Goal: Information Seeking & Learning: Learn about a topic

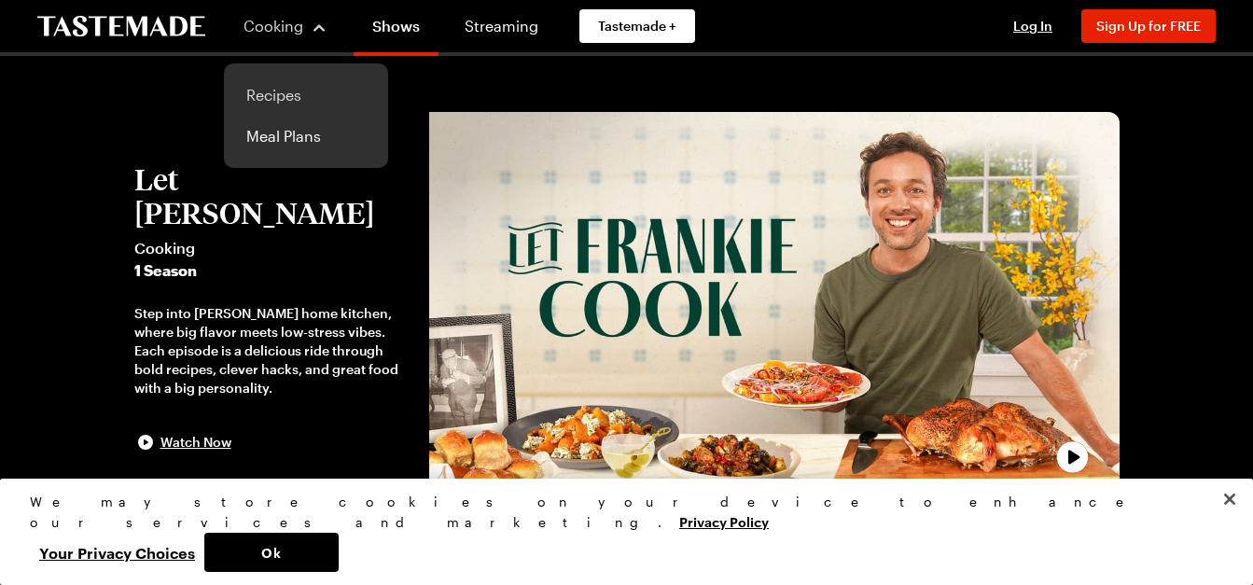
click at [281, 86] on link "Recipes" at bounding box center [306, 95] width 142 height 41
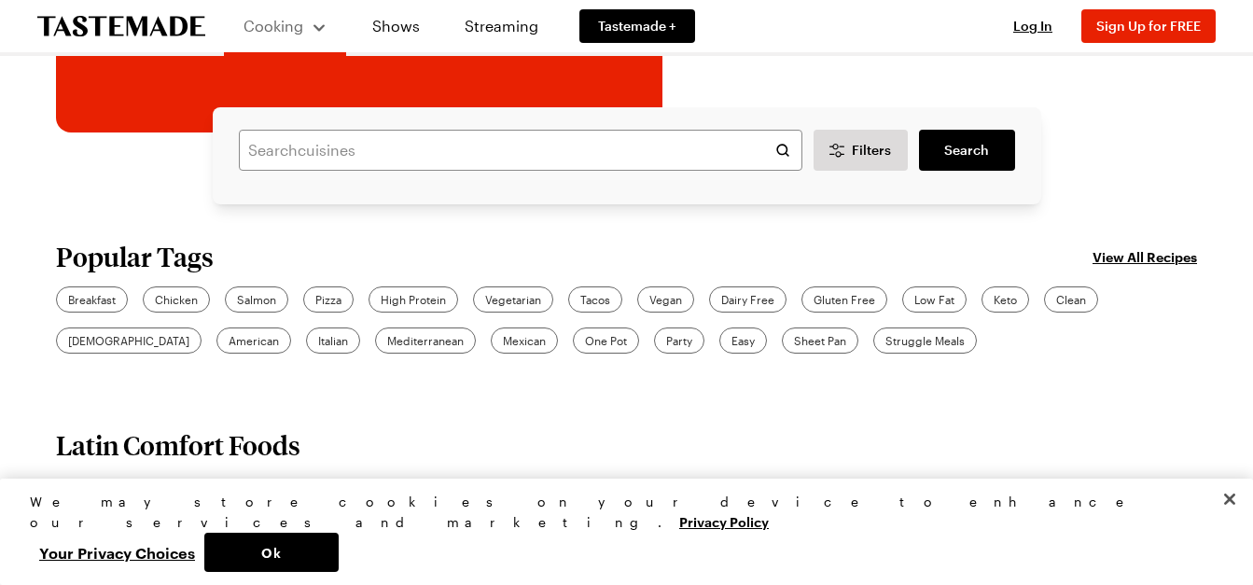
scroll to position [466, 0]
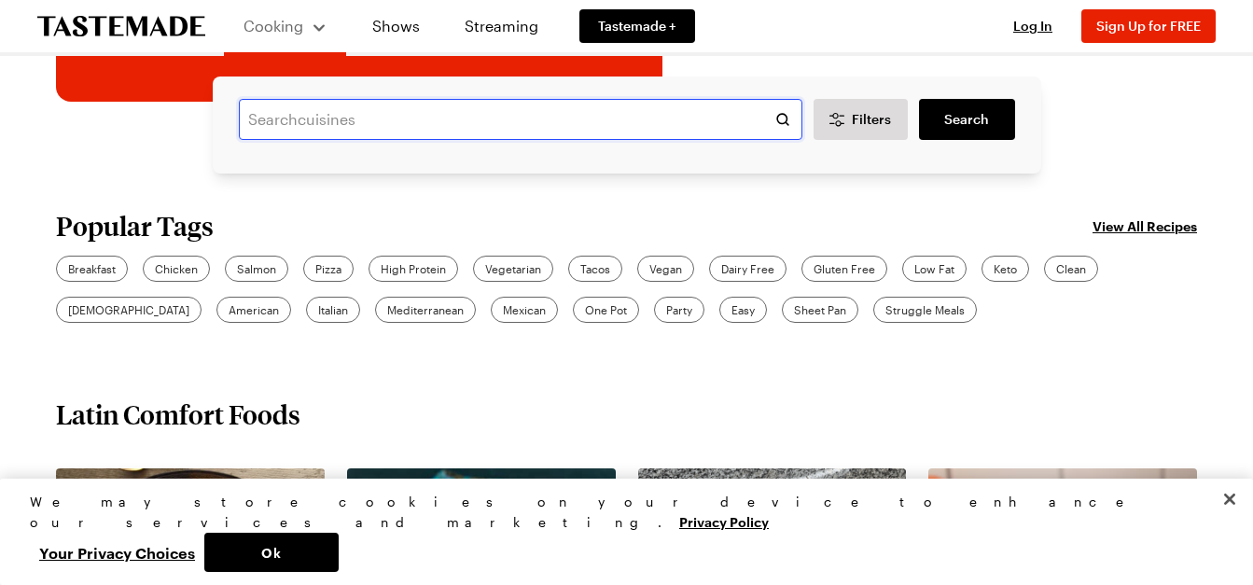
click at [424, 111] on input "text" at bounding box center [520, 119] width 563 height 41
type input "[PERSON_NAME]"
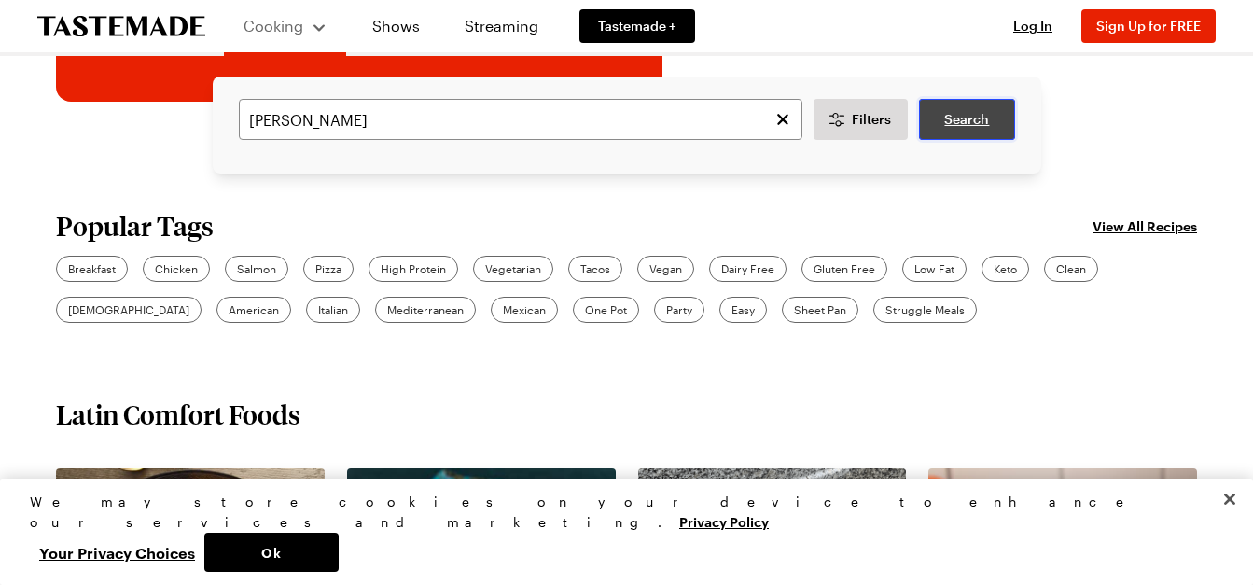
click at [983, 117] on span "Search" at bounding box center [966, 119] width 45 height 19
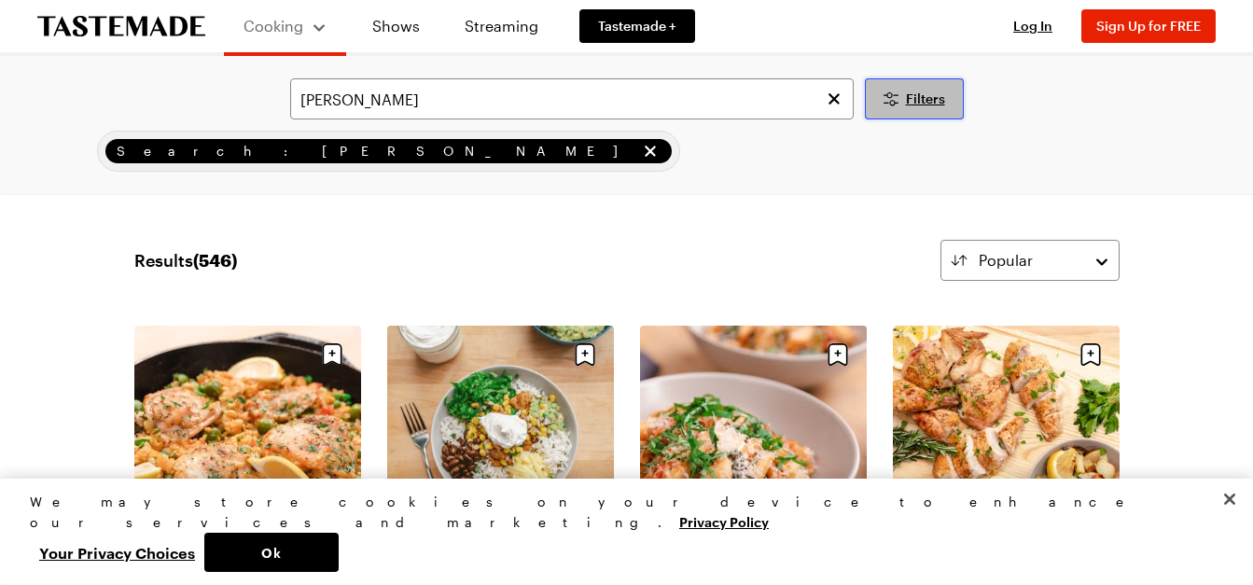
click at [887, 90] on icon "Desktop filters" at bounding box center [891, 99] width 22 height 22
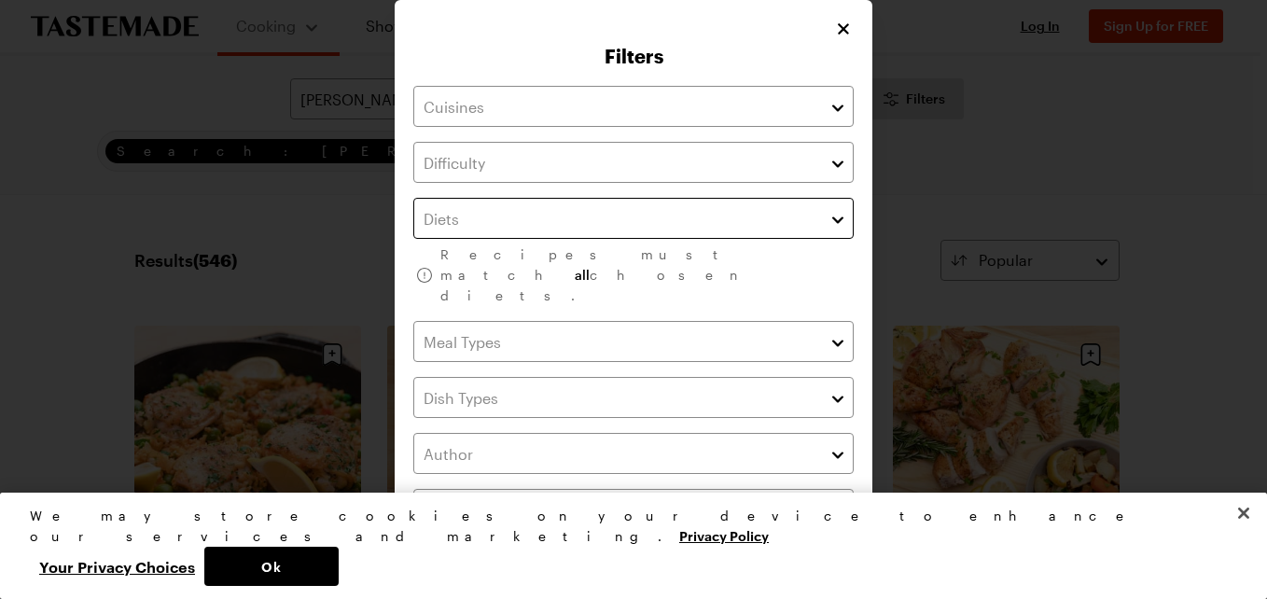
scroll to position [93, 0]
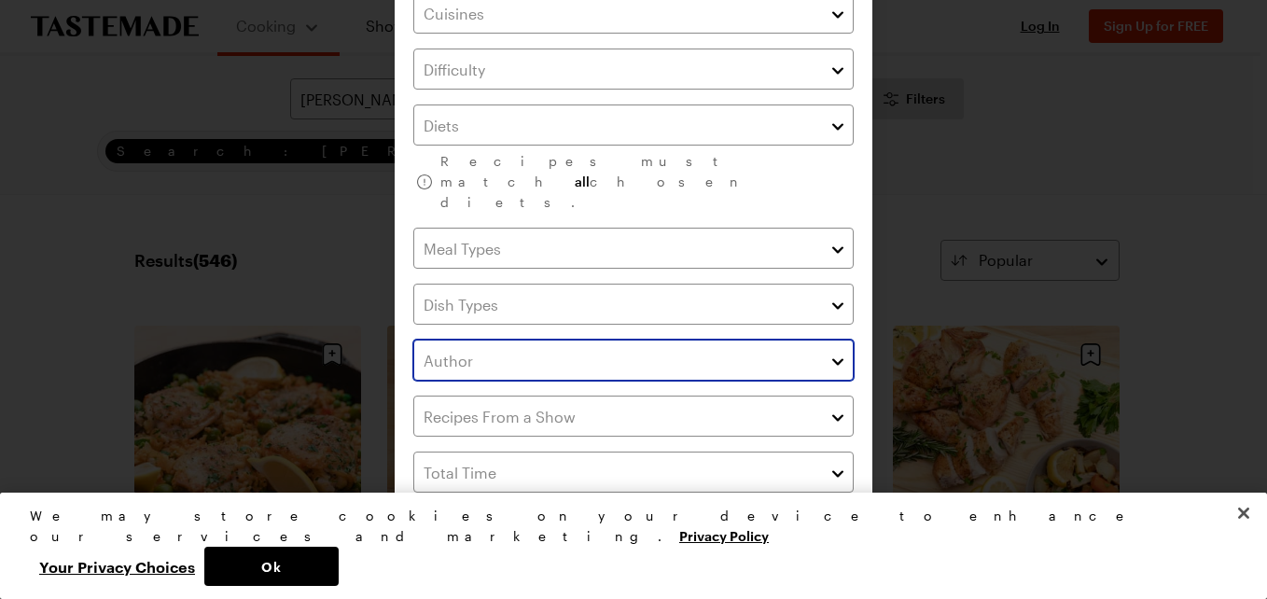
click at [829, 349] on button "button" at bounding box center [837, 360] width 17 height 22
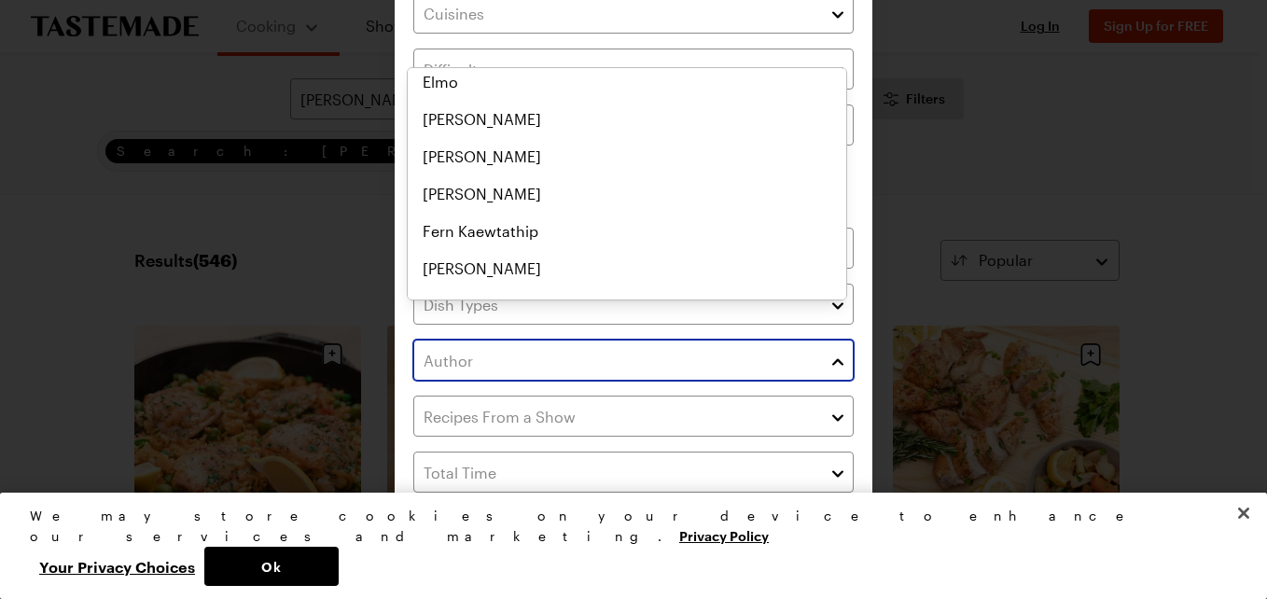
scroll to position [2799, 0]
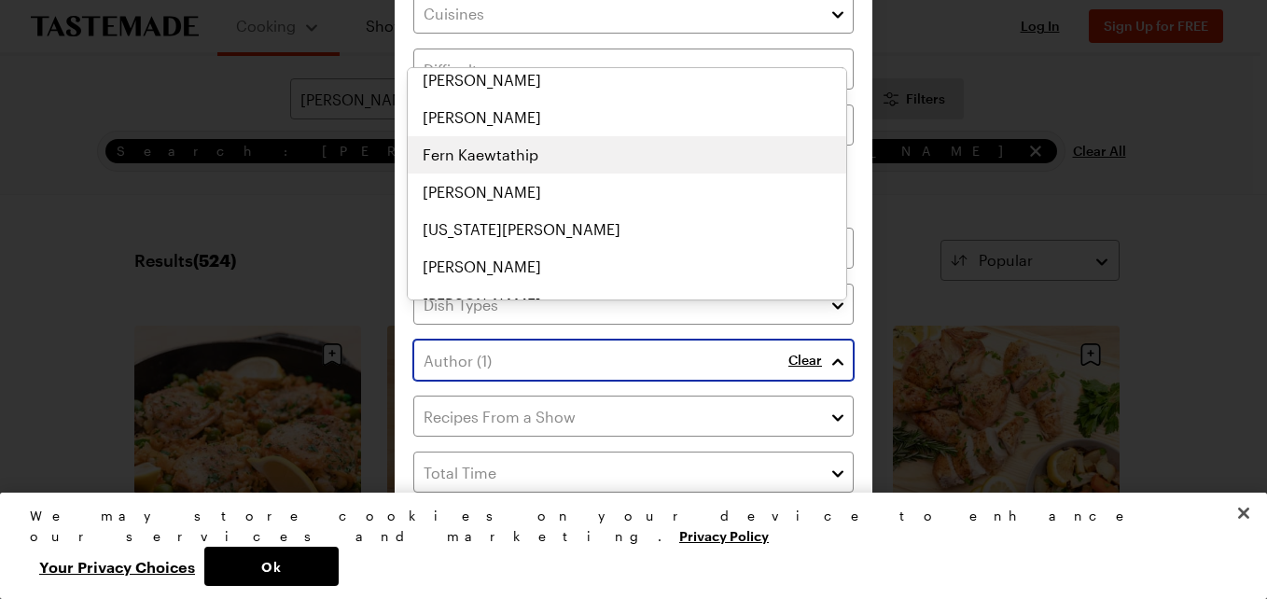
scroll to position [2799, 0]
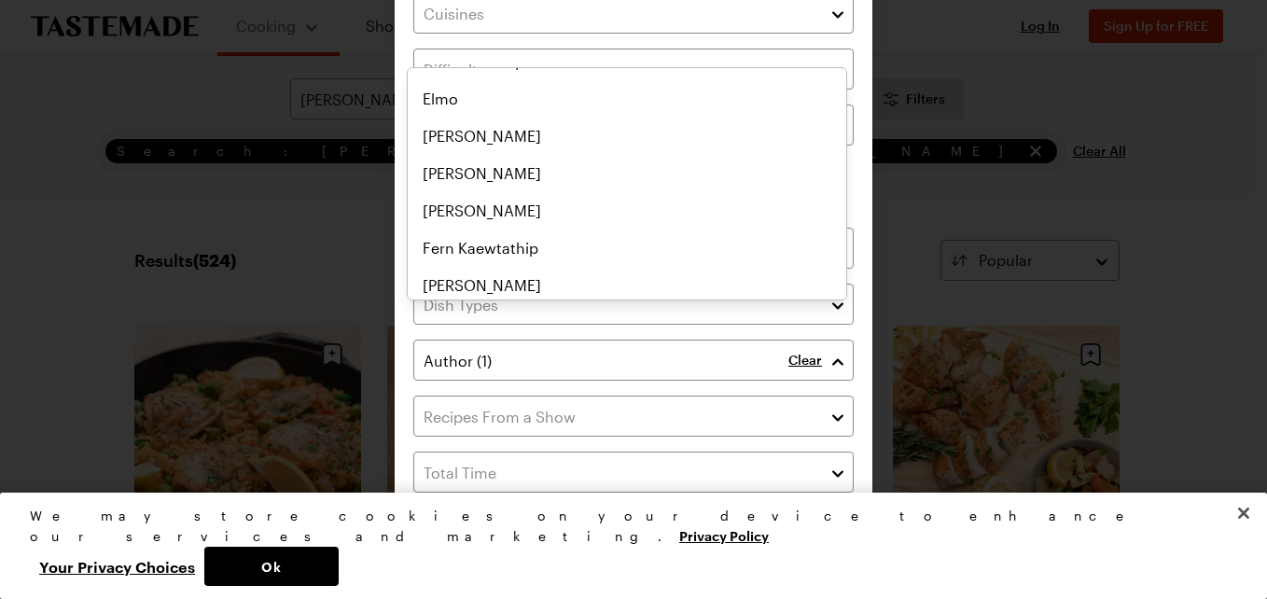
click at [796, 340] on div "Clear" at bounding box center [820, 360] width 65 height 41
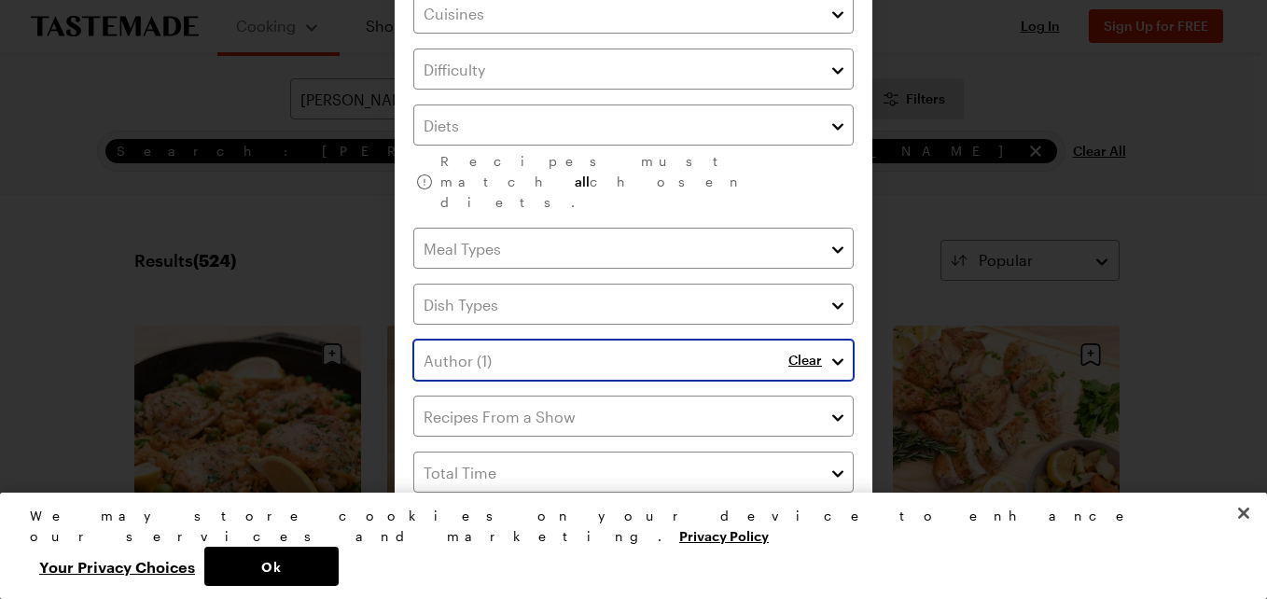
click at [830, 349] on button "button" at bounding box center [837, 360] width 17 height 22
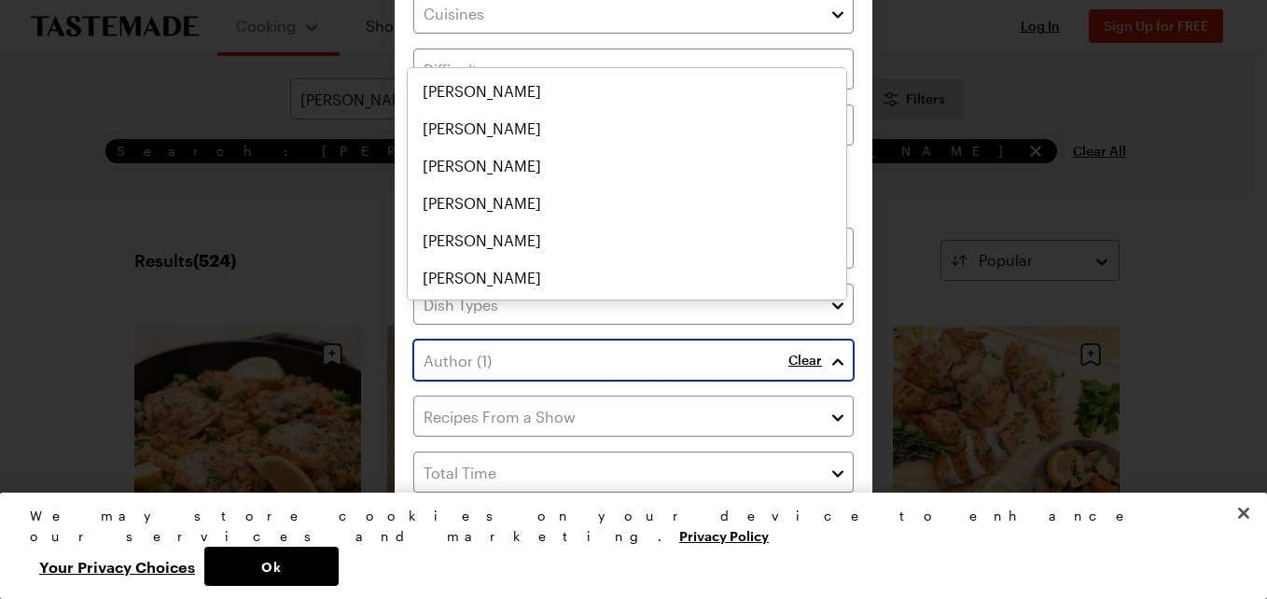
scroll to position [6997, 0]
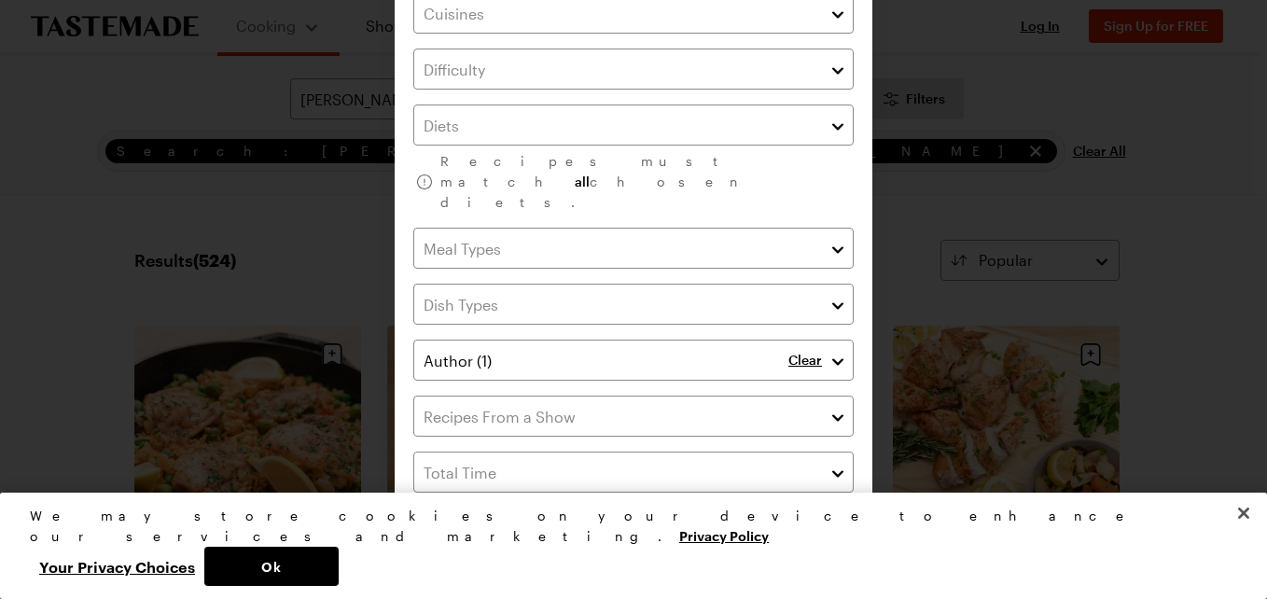
click at [936, 108] on div "Filters Recipes must match all chosen diets. Clear Has Video Has Video Clear Al…" at bounding box center [633, 272] width 1267 height 731
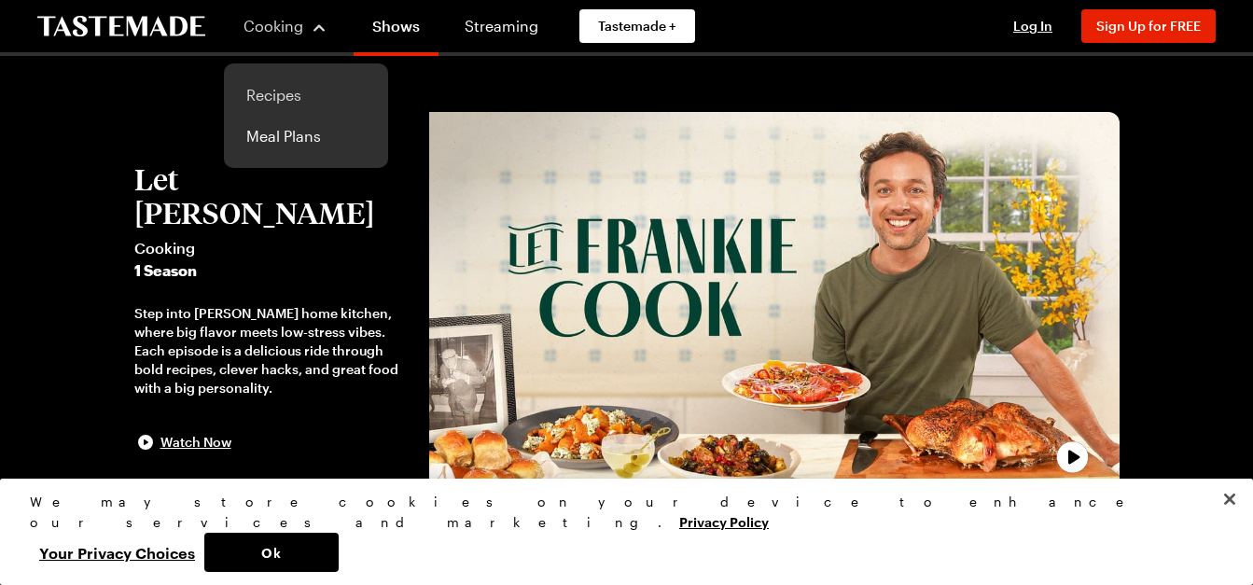
click at [291, 86] on link "Recipes" at bounding box center [306, 95] width 142 height 41
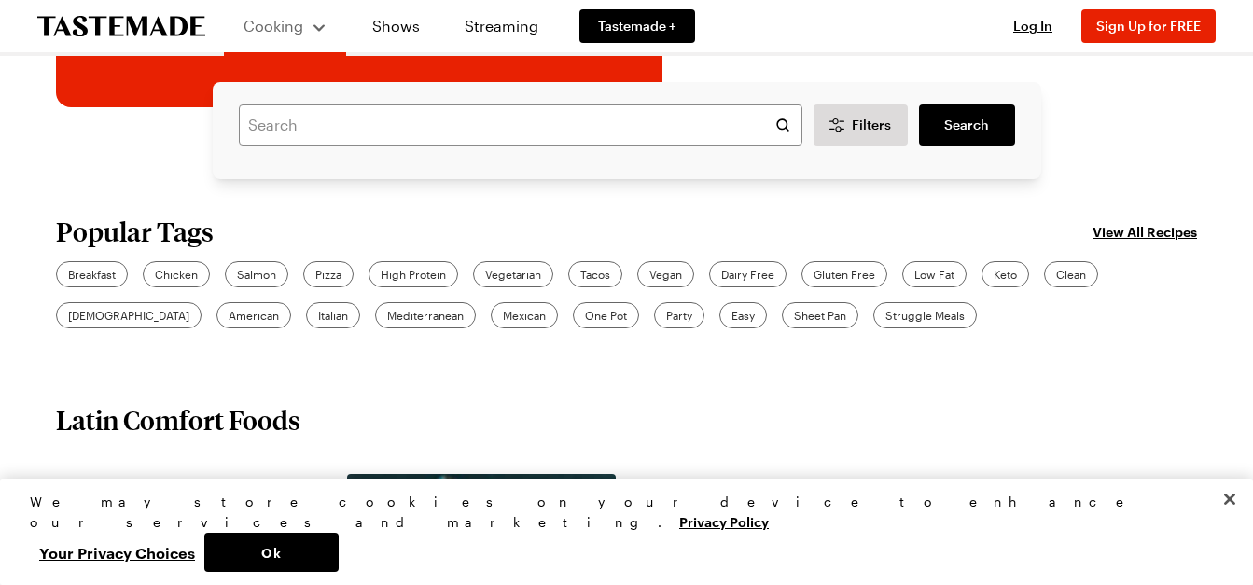
scroll to position [466, 0]
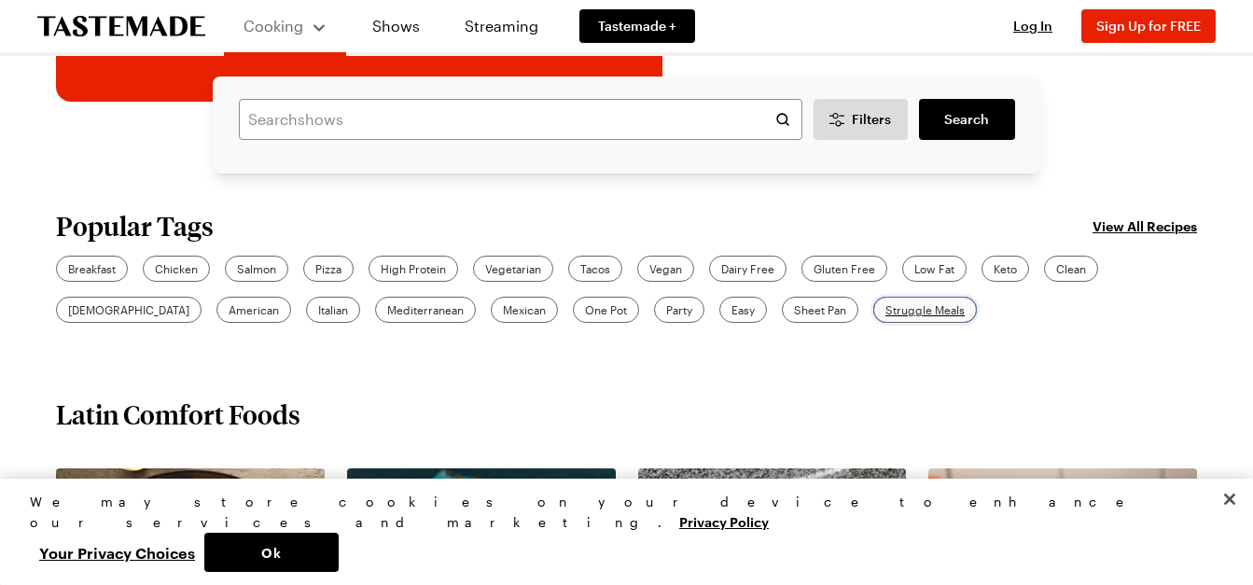
click at [885, 309] on span "Struggle Meals" at bounding box center [924, 309] width 79 height 17
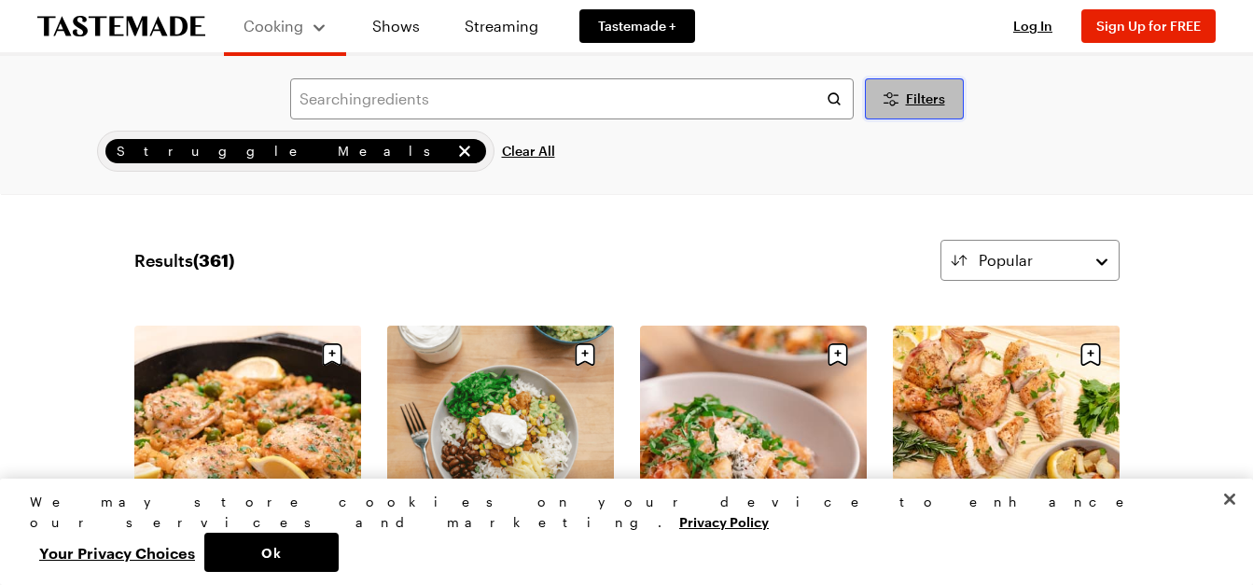
click at [895, 98] on icon "Desktop filters" at bounding box center [891, 99] width 22 height 22
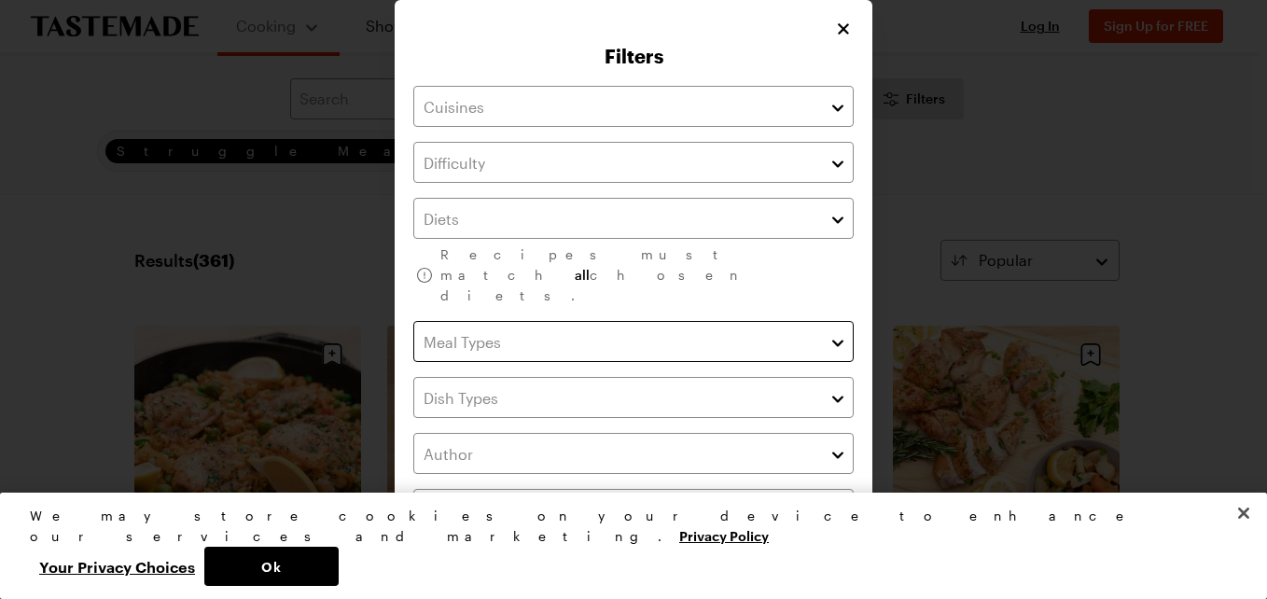
scroll to position [93, 0]
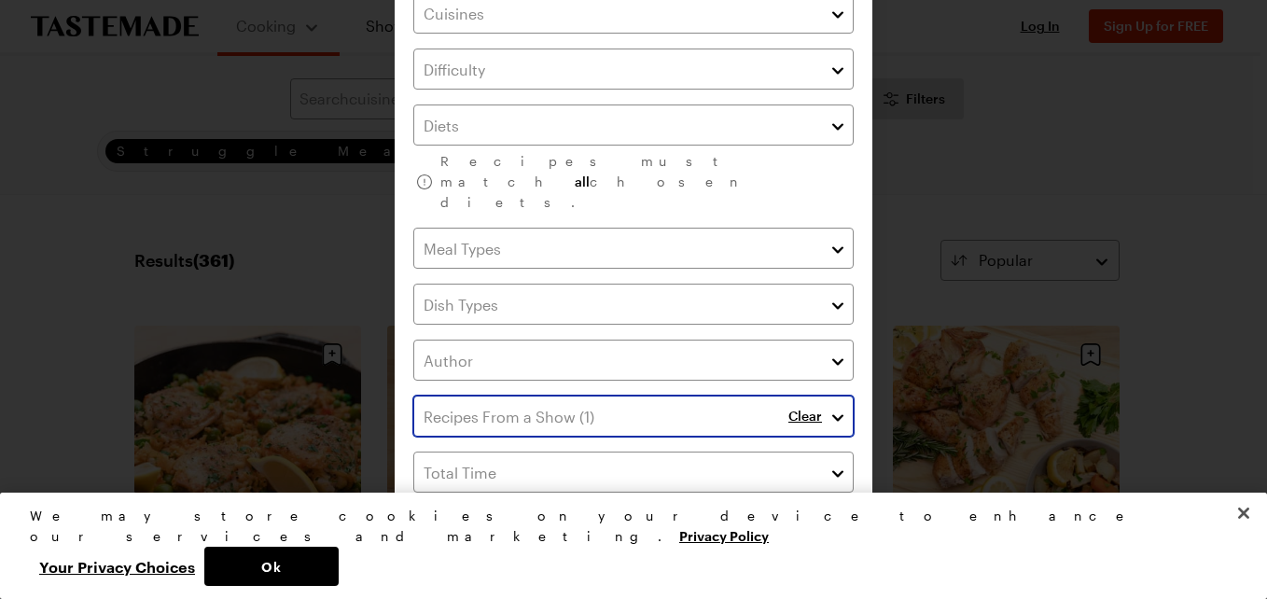
click at [829, 405] on button "button" at bounding box center [837, 416] width 17 height 22
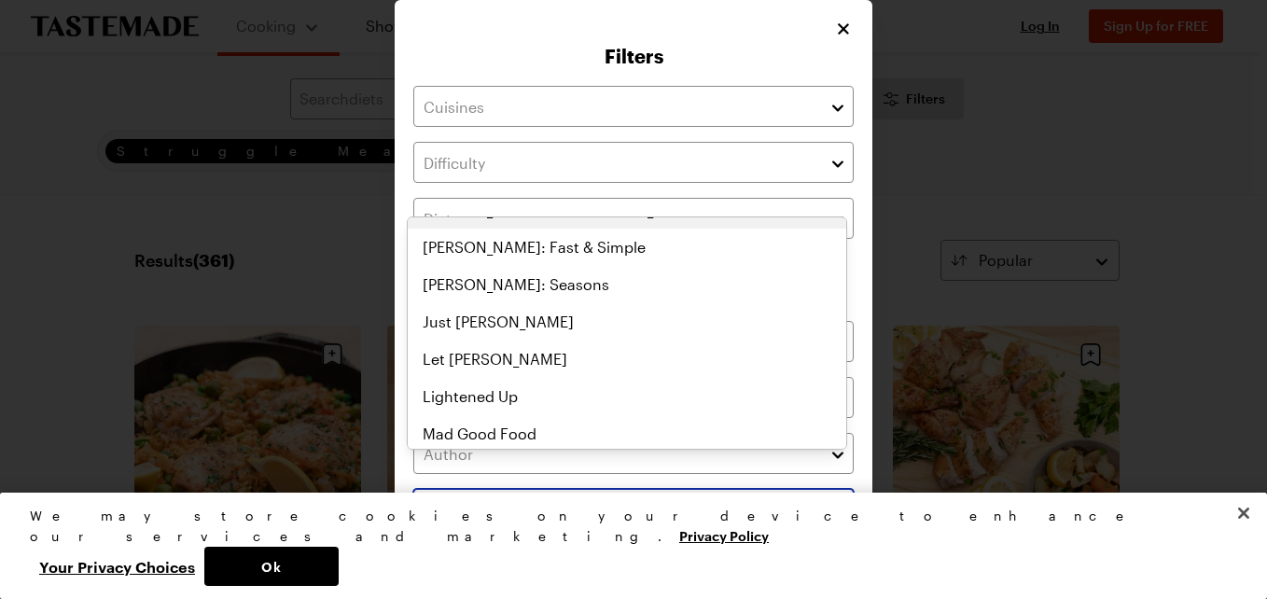
scroll to position [746, 0]
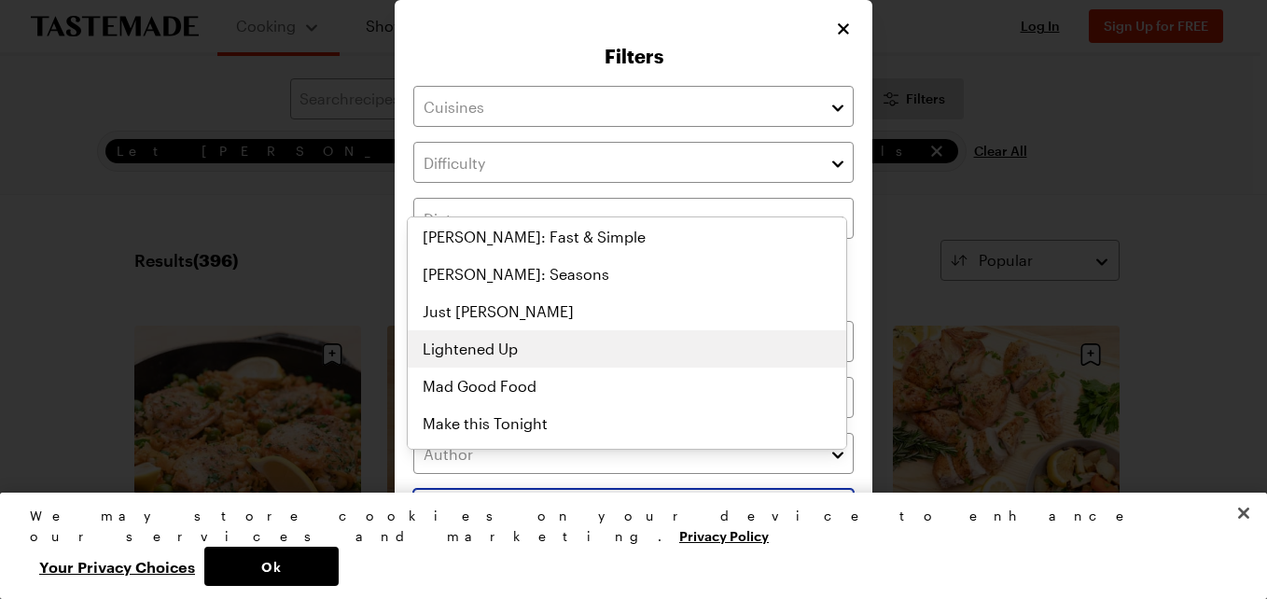
scroll to position [690, 0]
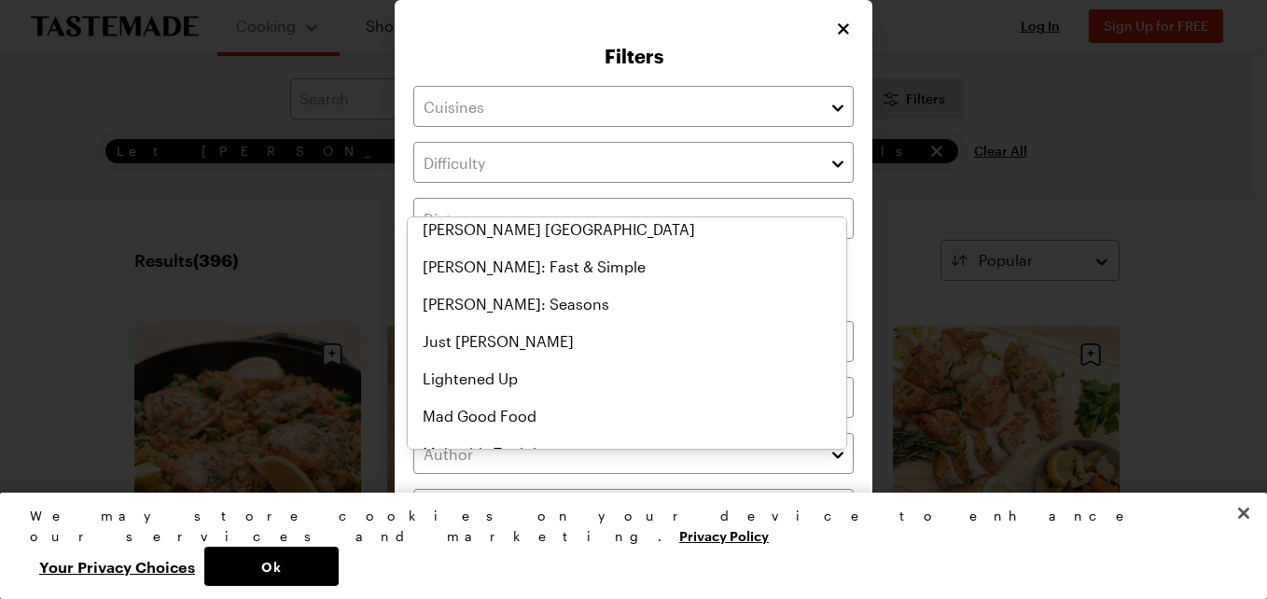
click at [267, 274] on div "Filters Recipes must match all chosen diets. Clear Has Video Has Video Clear Al…" at bounding box center [633, 365] width 1267 height 731
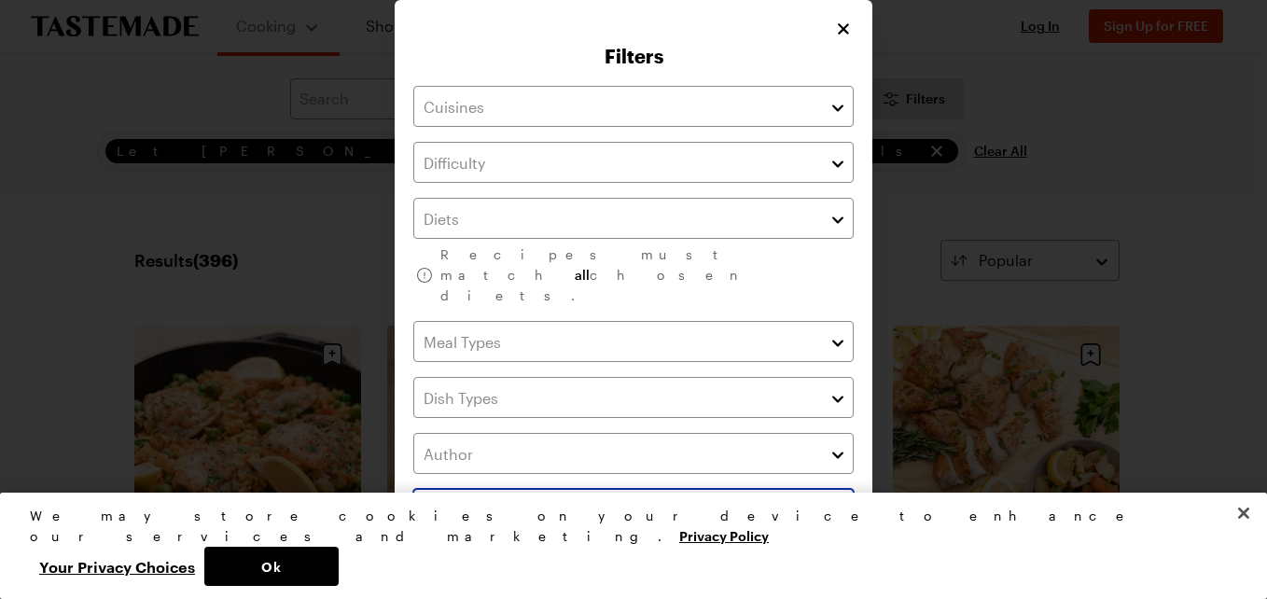
click at [829, 498] on button "button" at bounding box center [837, 509] width 17 height 22
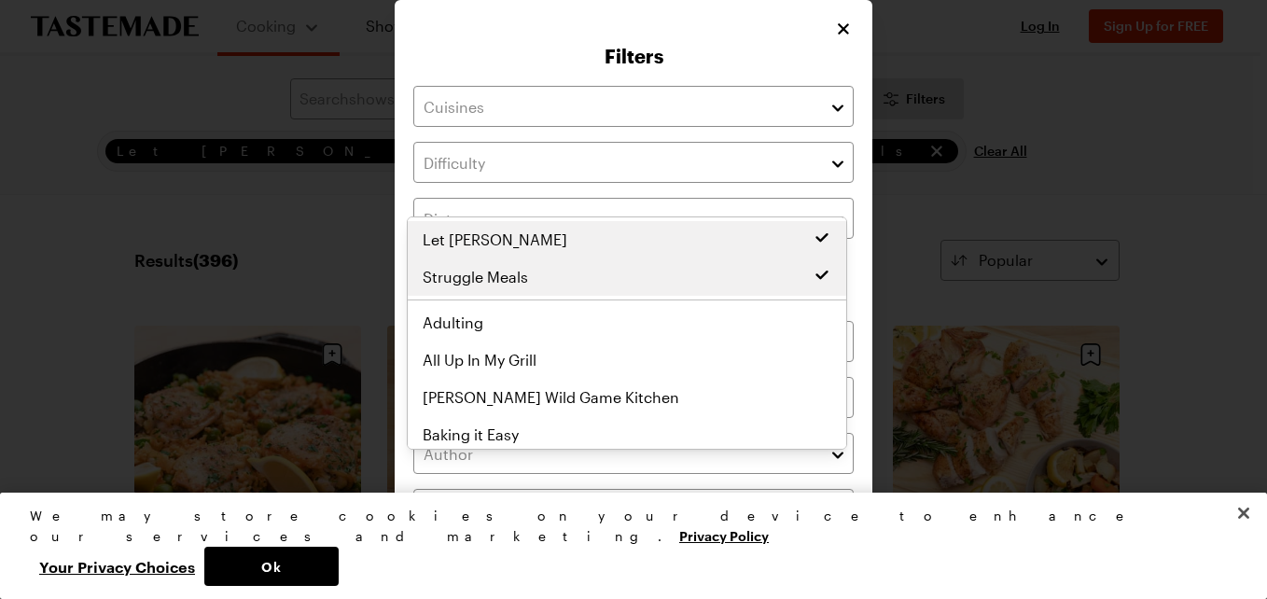
click at [232, 299] on div "Filters Recipes must match all chosen diets. Clear Has Video Has Video Clear Al…" at bounding box center [633, 365] width 1267 height 731
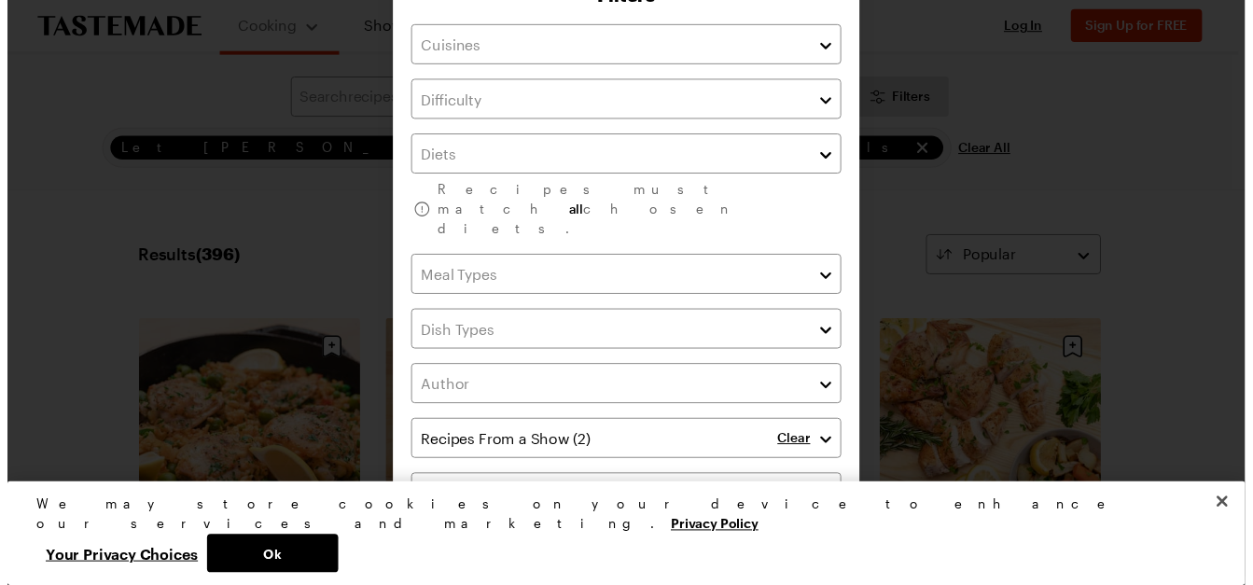
scroll to position [93, 0]
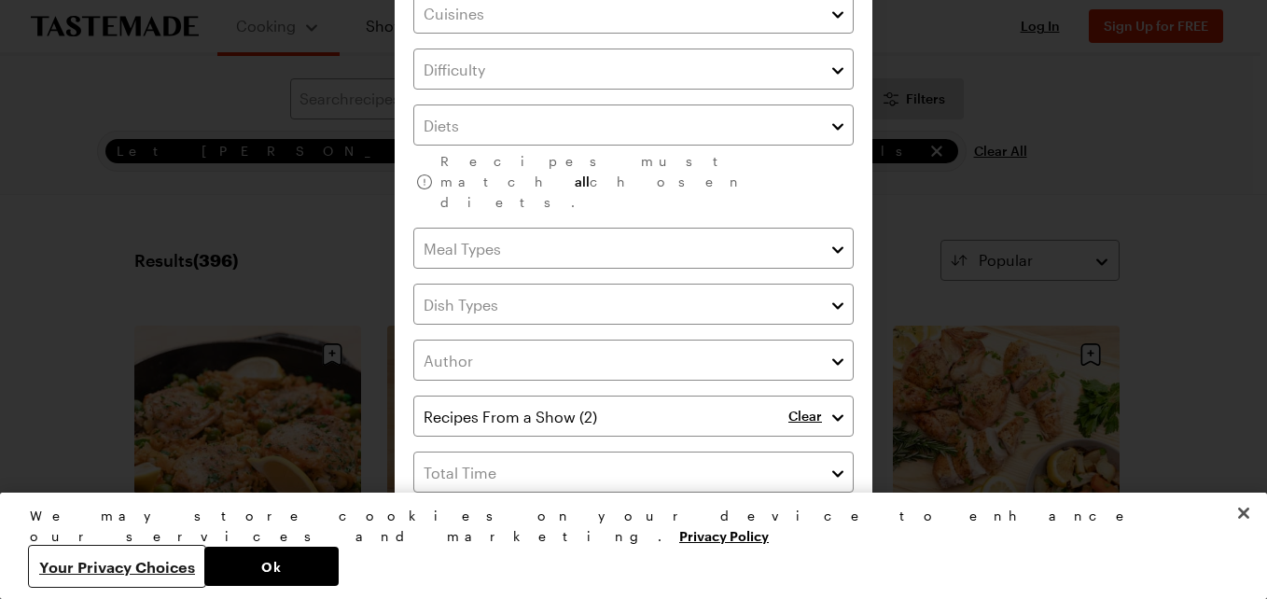
click at [204, 564] on button "Your Privacy Choices" at bounding box center [117, 566] width 174 height 39
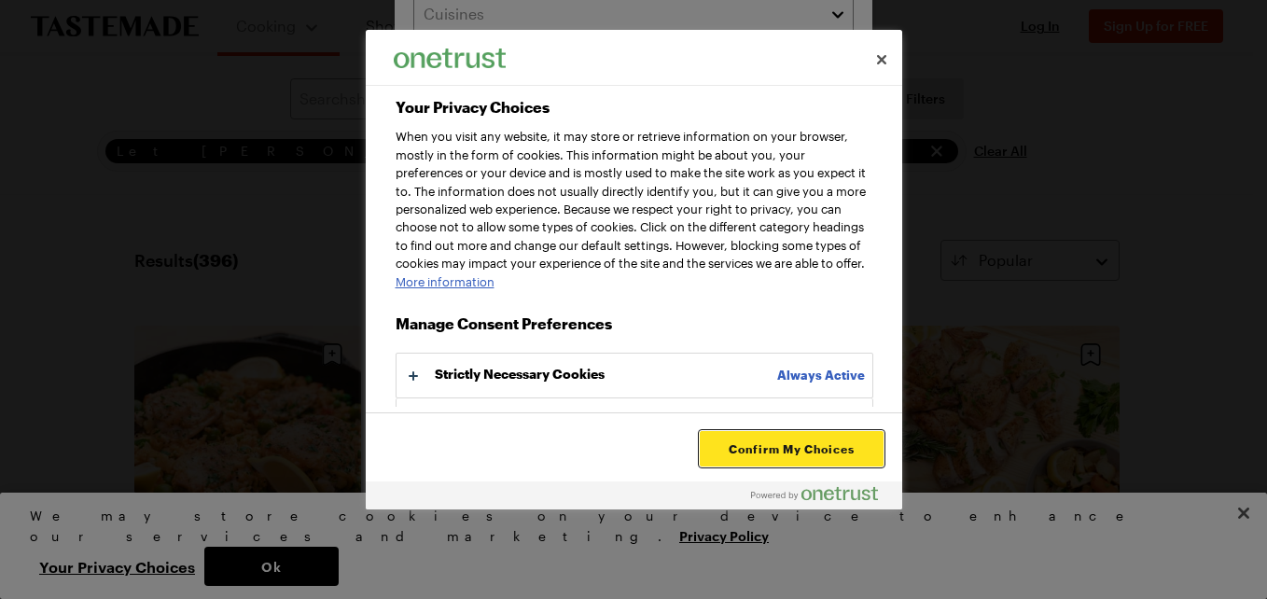
click at [792, 444] on button "Confirm My Choices" at bounding box center [791, 448] width 183 height 35
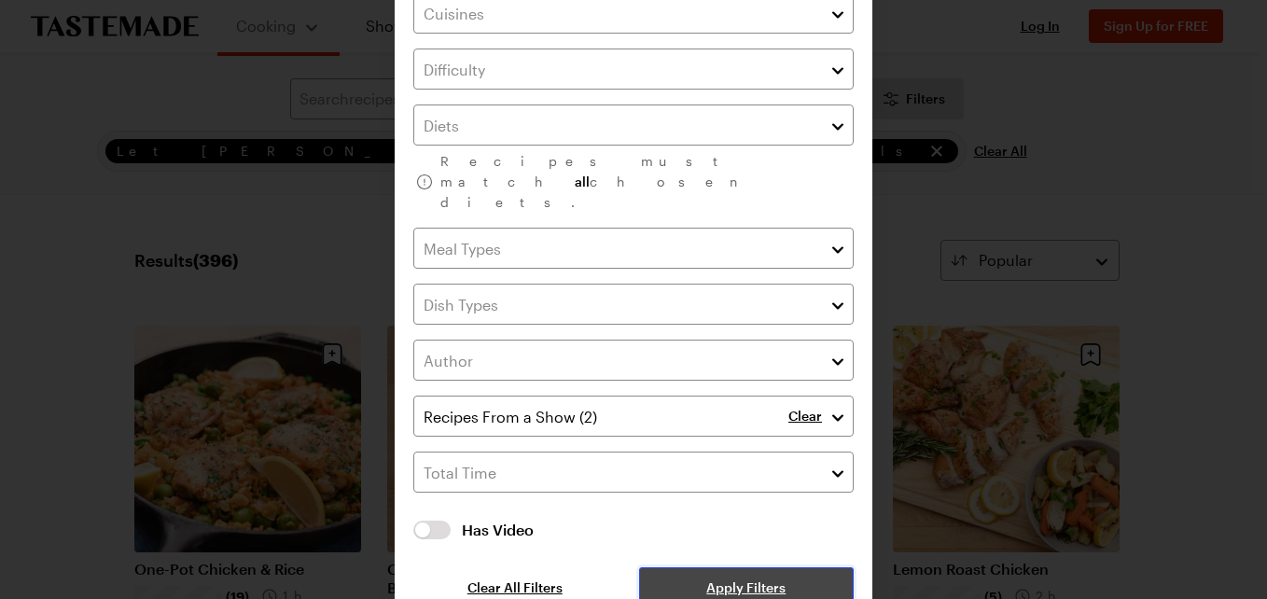
click at [788, 567] on button "Apply Filters" at bounding box center [746, 587] width 215 height 41
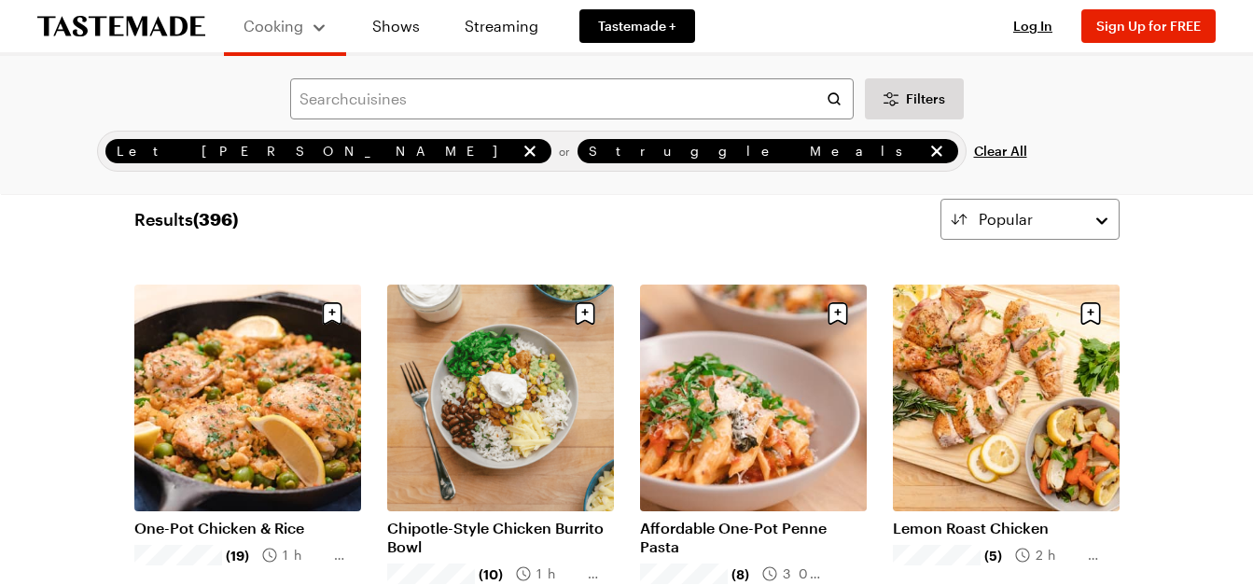
scroll to position [0, 0]
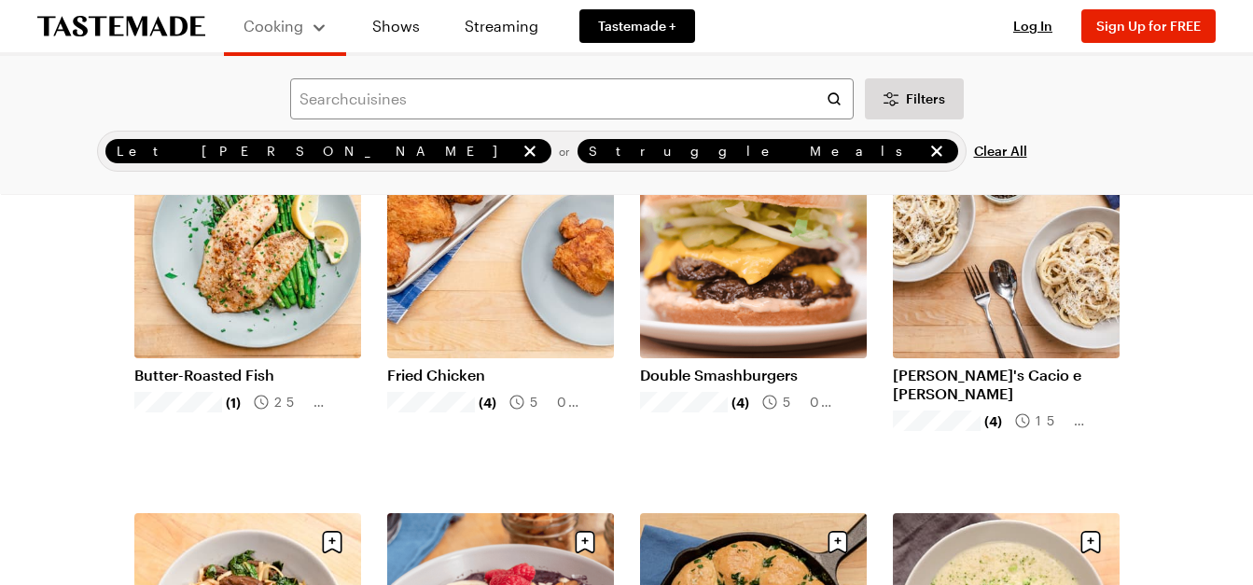
scroll to position [491, 0]
